Goal: Information Seeking & Learning: Learn about a topic

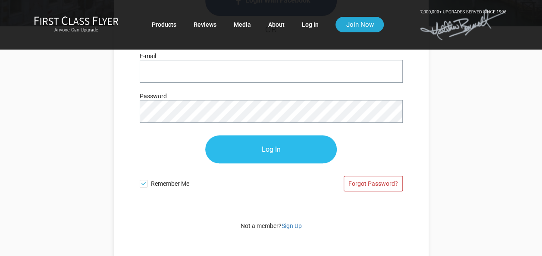
type input "lakhanihamid@gmail.com"
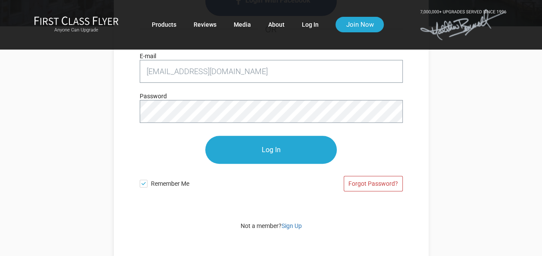
drag, startPoint x: 269, startPoint y: 152, endPoint x: 415, endPoint y: 153, distance: 146.5
click at [270, 151] on input "Log In" at bounding box center [270, 150] width 131 height 28
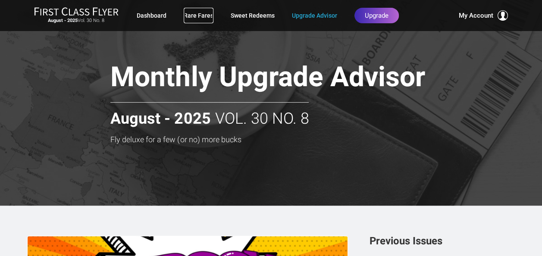
drag, startPoint x: 203, startPoint y: 18, endPoint x: 212, endPoint y: 28, distance: 13.4
click at [203, 18] on link "Rare Fares" at bounding box center [199, 16] width 30 height 16
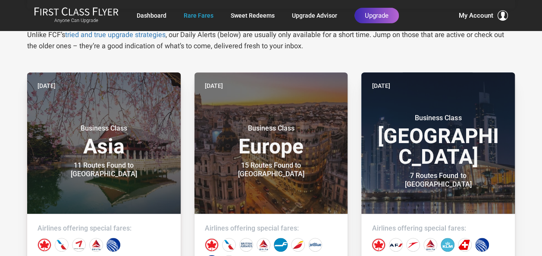
scroll to position [172, 0]
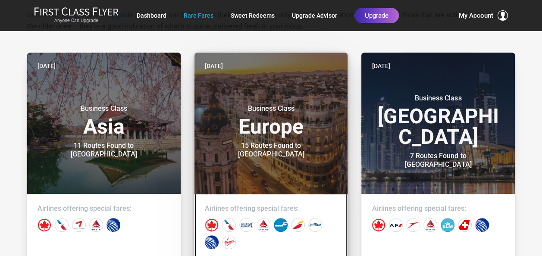
click at [274, 155] on header "Three days ago Business Class Europe 15 Routes Found to Madrid" at bounding box center [270, 123] width 153 height 141
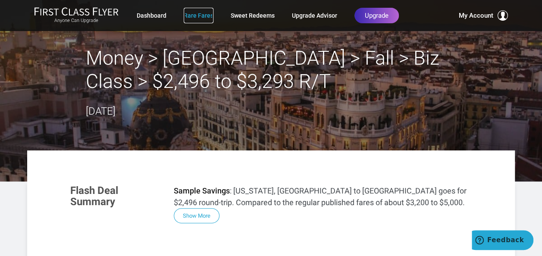
click at [199, 15] on link "Rare Fares" at bounding box center [199, 16] width 30 height 16
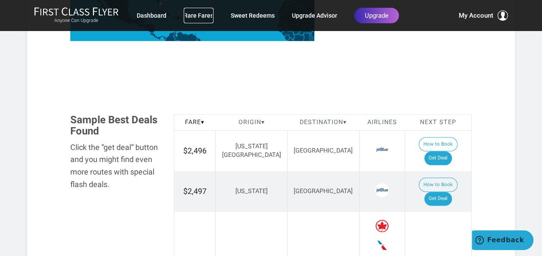
scroll to position [470, 0]
